Goal: Information Seeking & Learning: Learn about a topic

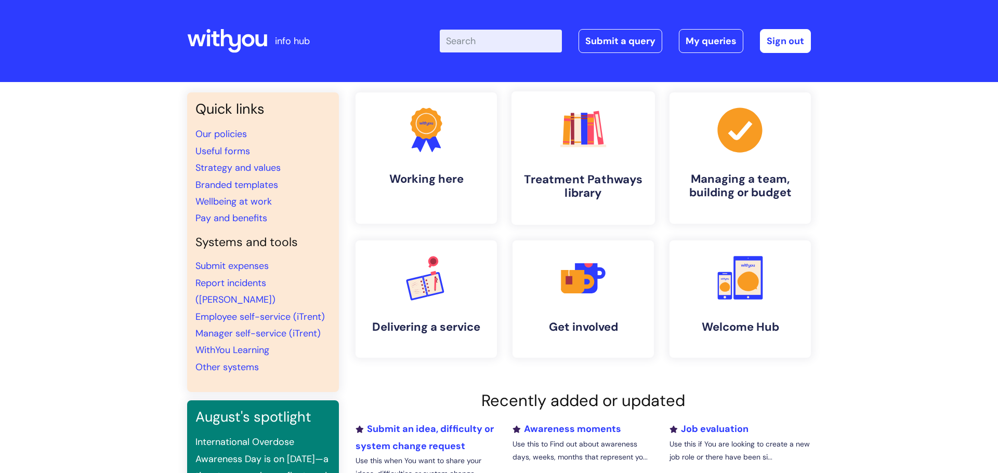
click at [594, 164] on link ".cls-1{fill:#f89b22;}.cls-1,.cls-2,.cls-3,.cls-4,.cls-5,.cls-6,.cls-7{stroke-wi…" at bounding box center [582, 158] width 143 height 134
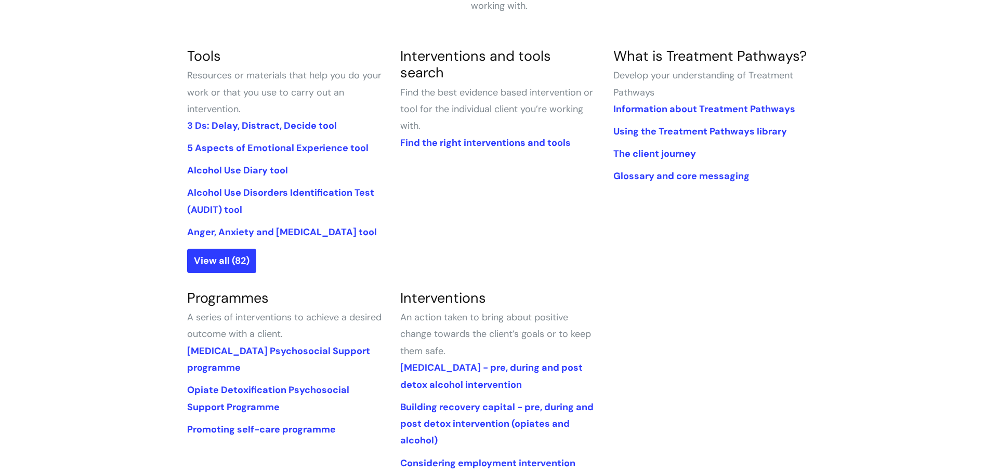
scroll to position [323, 0]
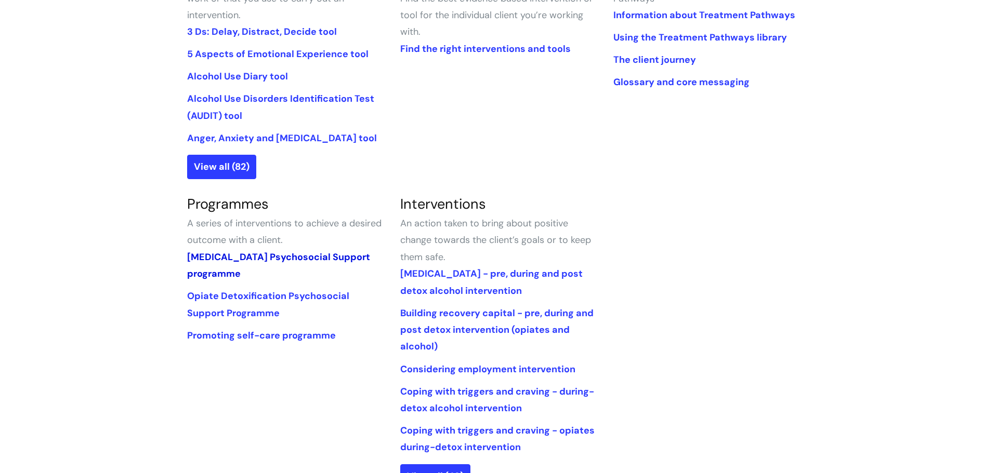
click at [290, 255] on link "[MEDICAL_DATA] Psychosocial Support programme" at bounding box center [278, 265] width 183 height 29
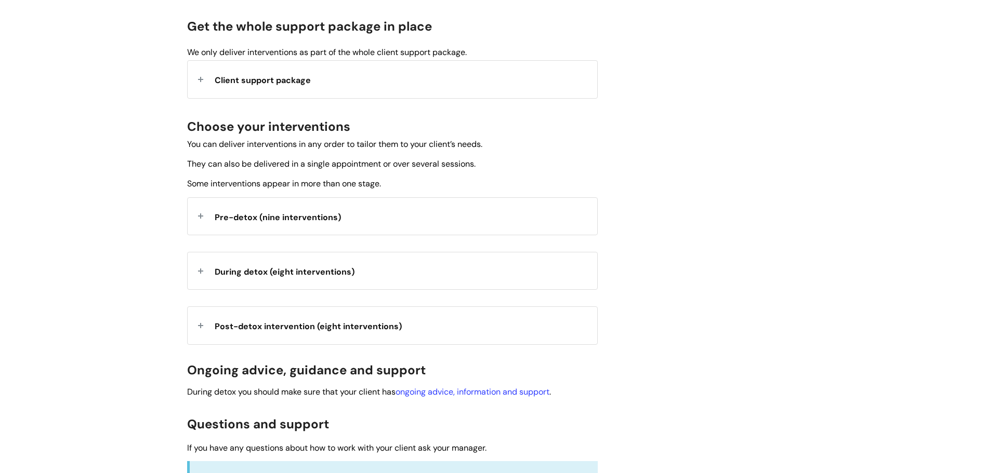
scroll to position [279, 0]
click at [250, 221] on span "Pre-detox (nine interventions)" at bounding box center [278, 216] width 126 height 11
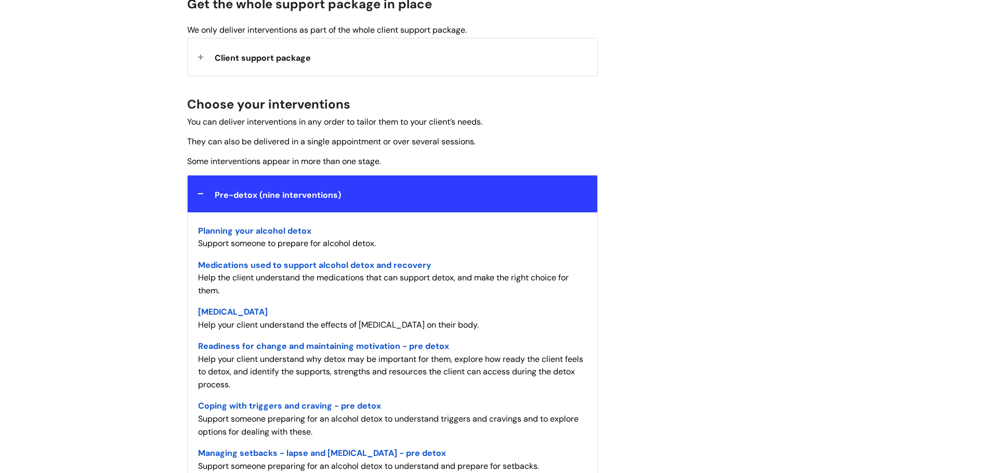
scroll to position [317, 0]
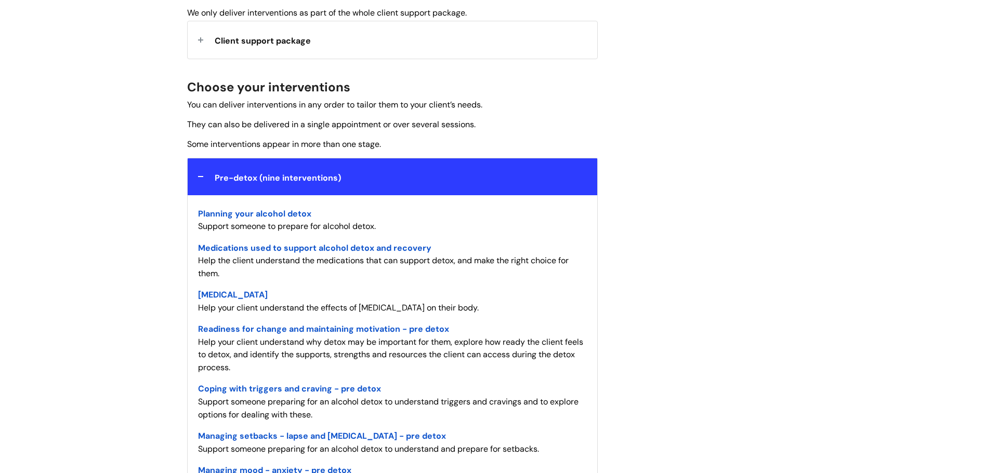
click at [266, 211] on span "Planning your alcohol detox" at bounding box center [254, 213] width 113 height 11
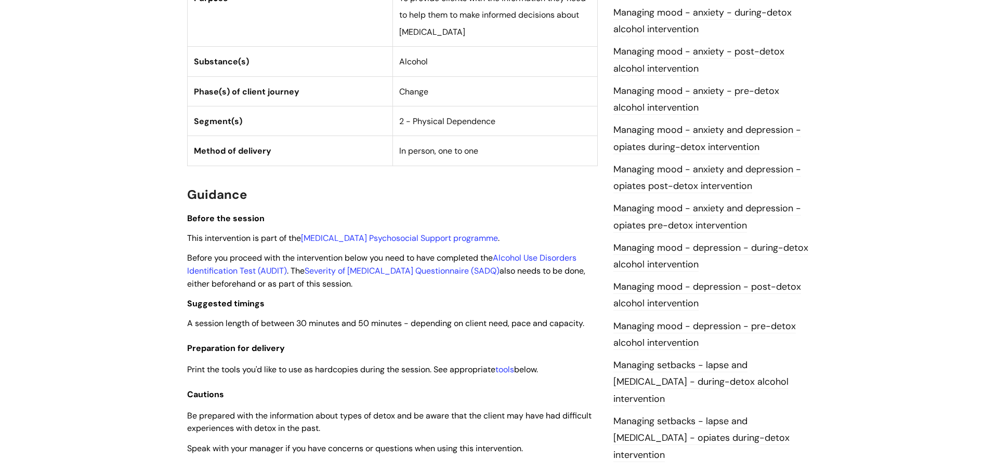
scroll to position [550, 0]
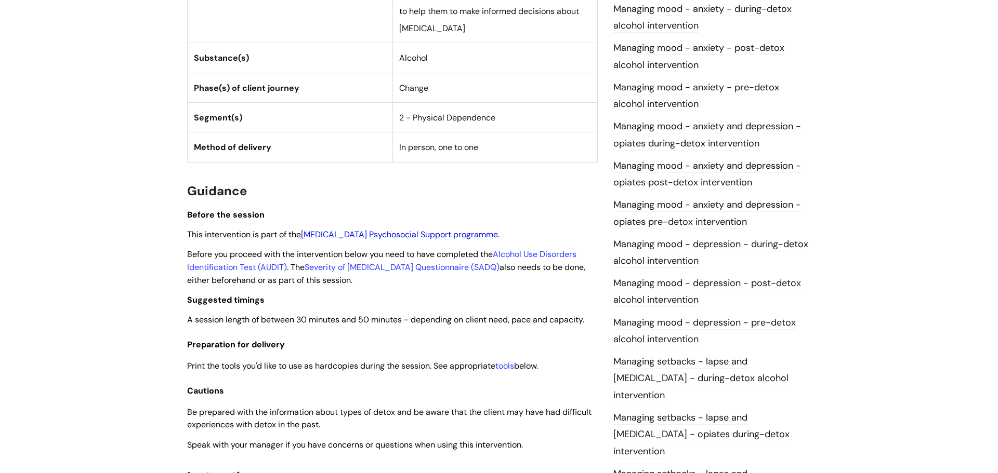
click at [472, 230] on link "[MEDICAL_DATA] Psychosocial Support programme" at bounding box center [399, 234] width 197 height 11
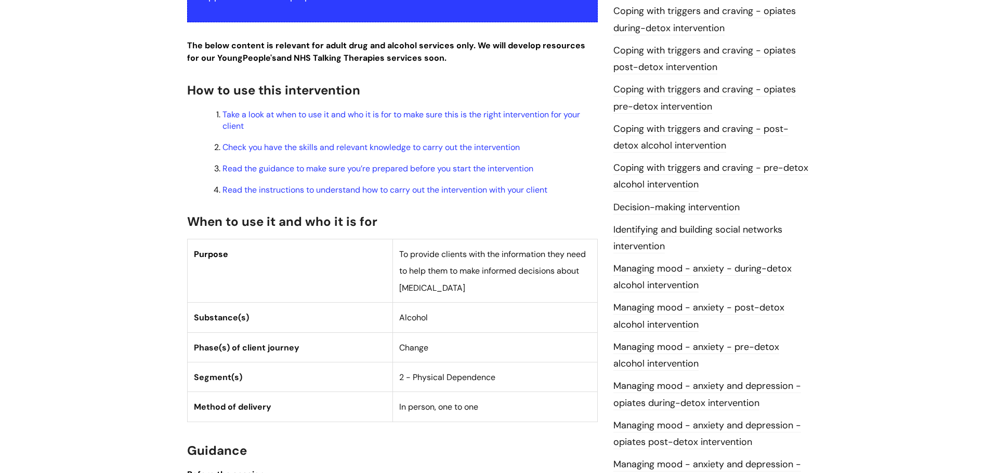
scroll to position [281, 0]
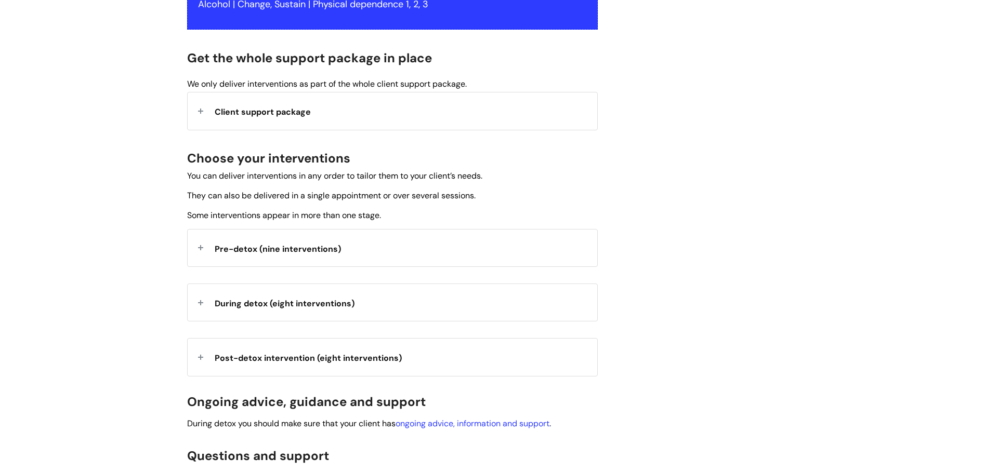
scroll to position [229, 0]
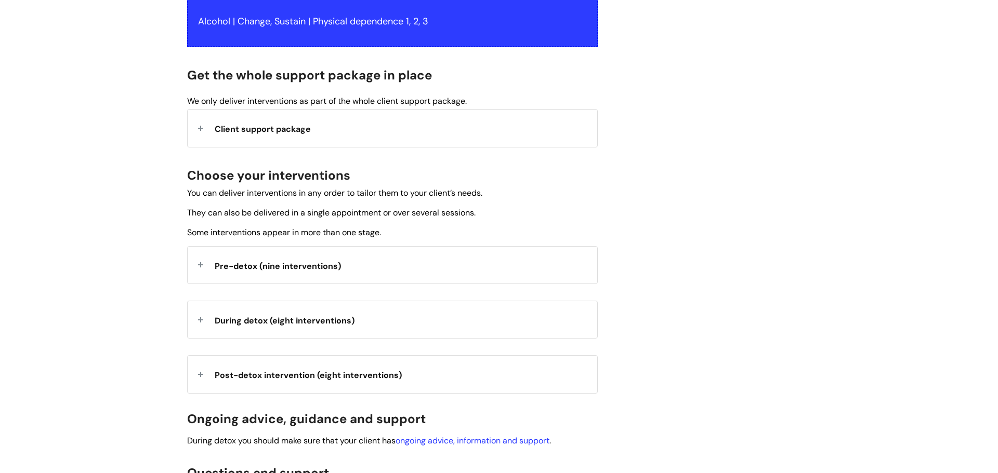
click at [310, 268] on span "Pre-detox (nine interventions)" at bounding box center [278, 266] width 126 height 11
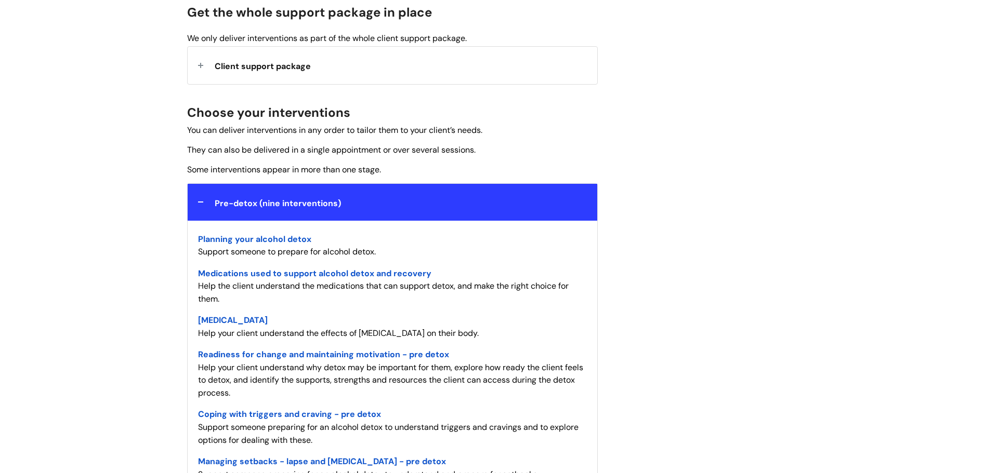
scroll to position [307, 0]
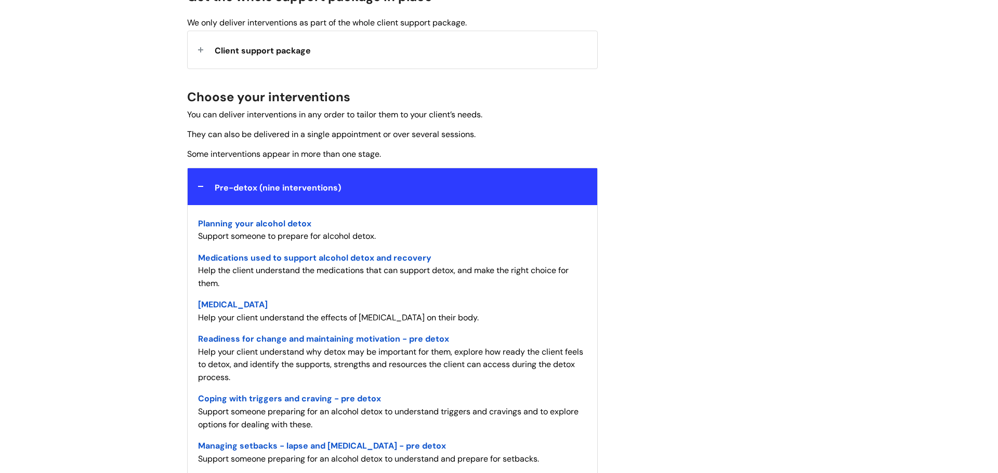
click at [292, 226] on span "Planning your alcohol detox" at bounding box center [254, 223] width 113 height 11
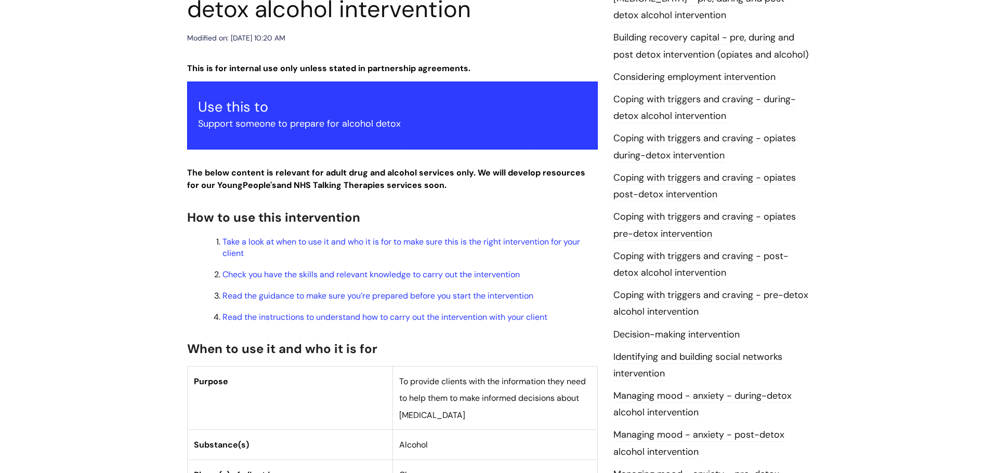
scroll to position [163, 0]
click at [387, 246] on link "Take a look at when to use it and who it is for to make sure this is the right …" at bounding box center [400, 247] width 357 height 22
